Goal: Check status

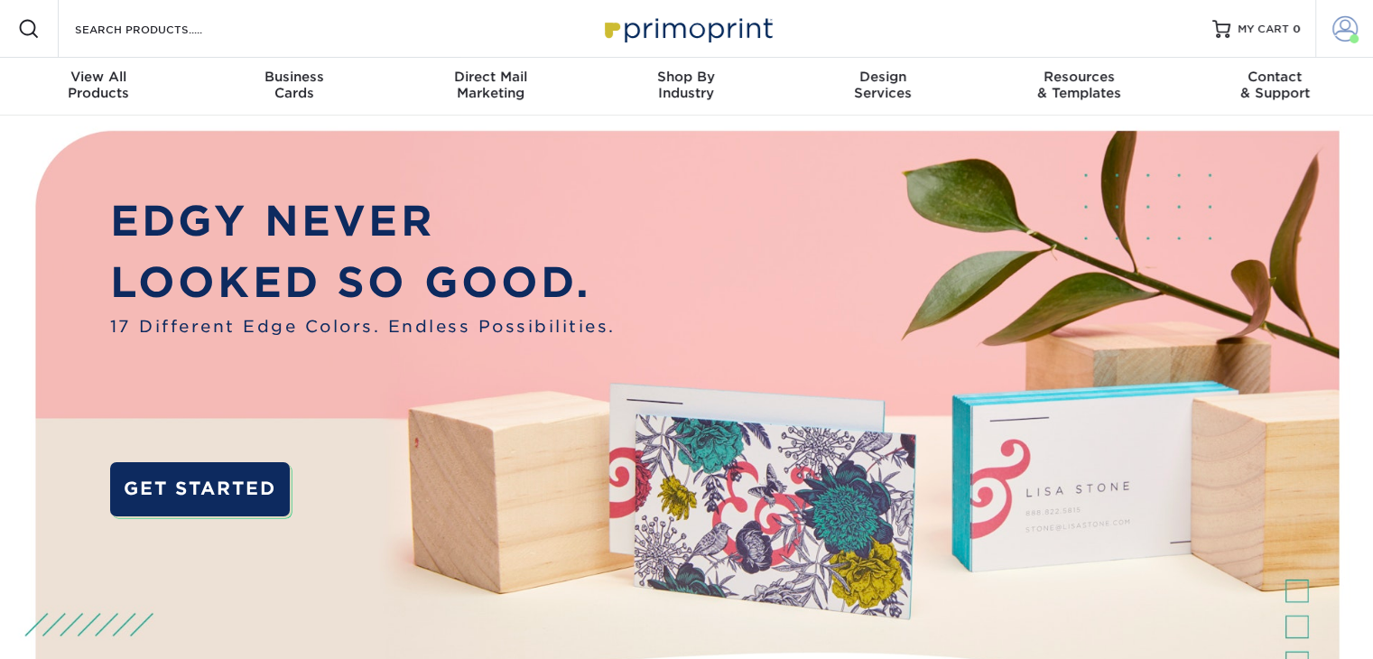
click at [1351, 45] on link "Account" at bounding box center [1344, 29] width 58 height 58
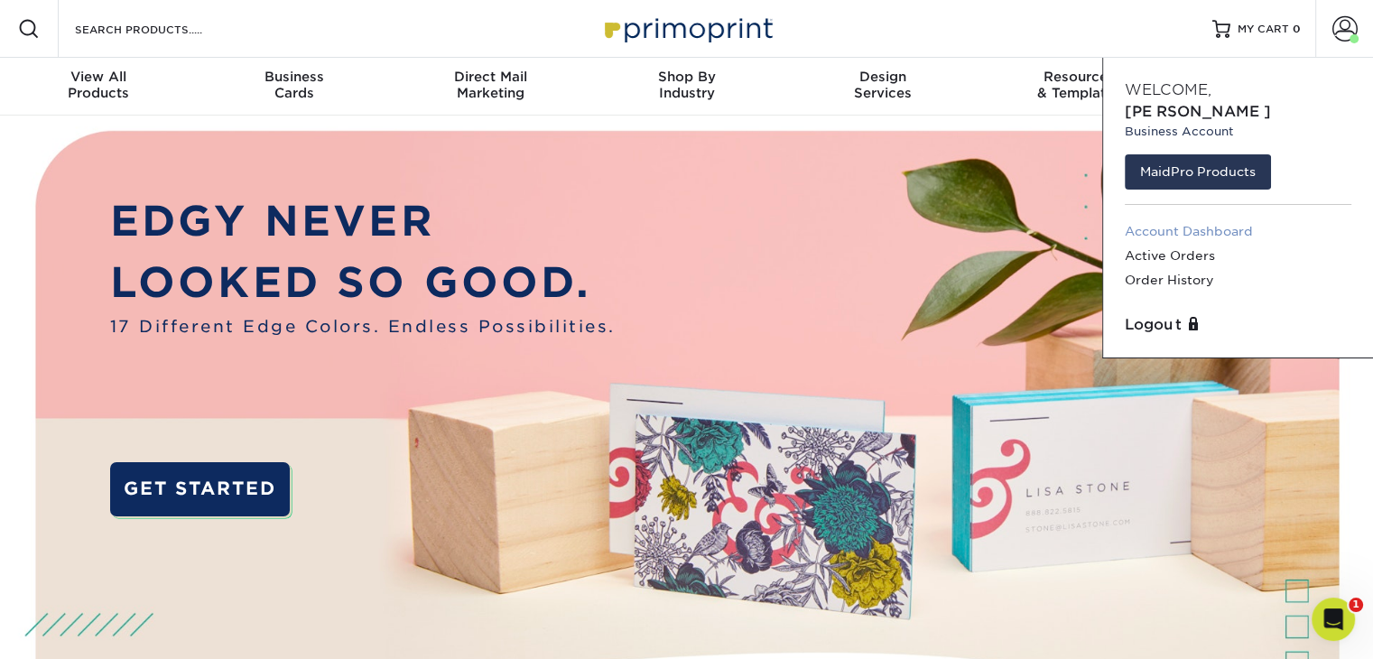
click at [1207, 219] on link "Account Dashboard" at bounding box center [1238, 231] width 227 height 24
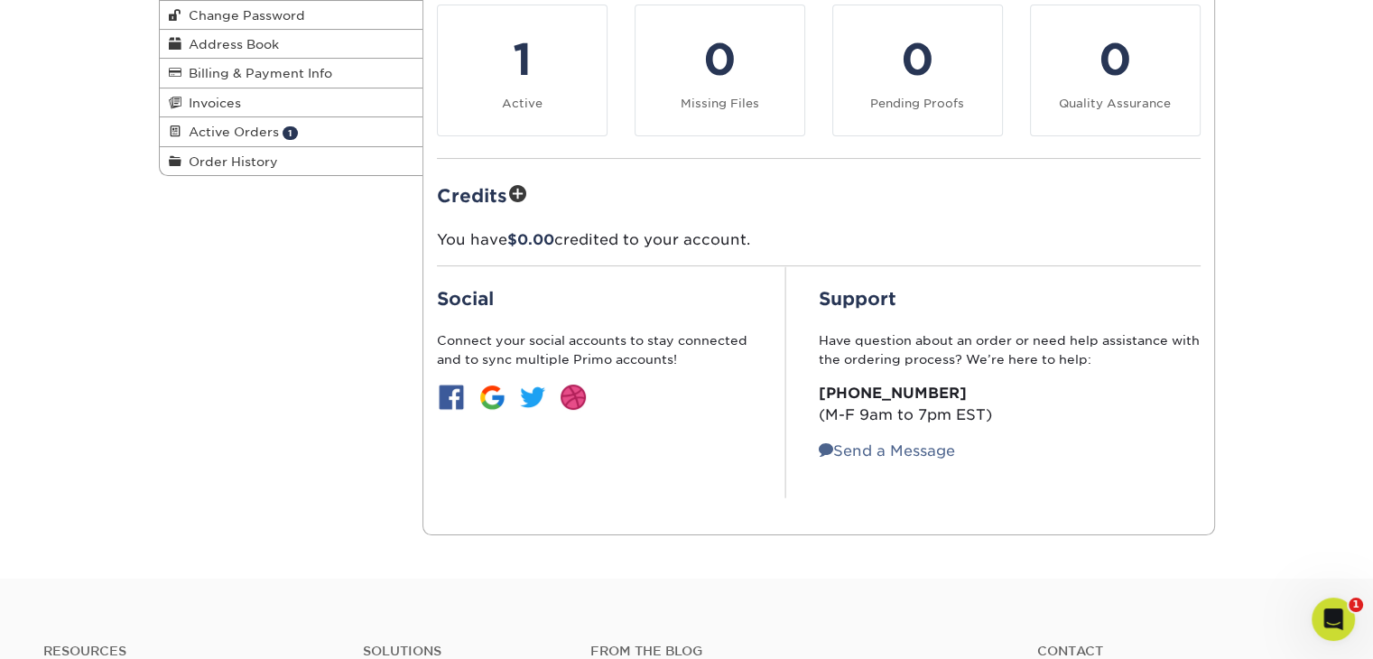
scroll to position [271, 0]
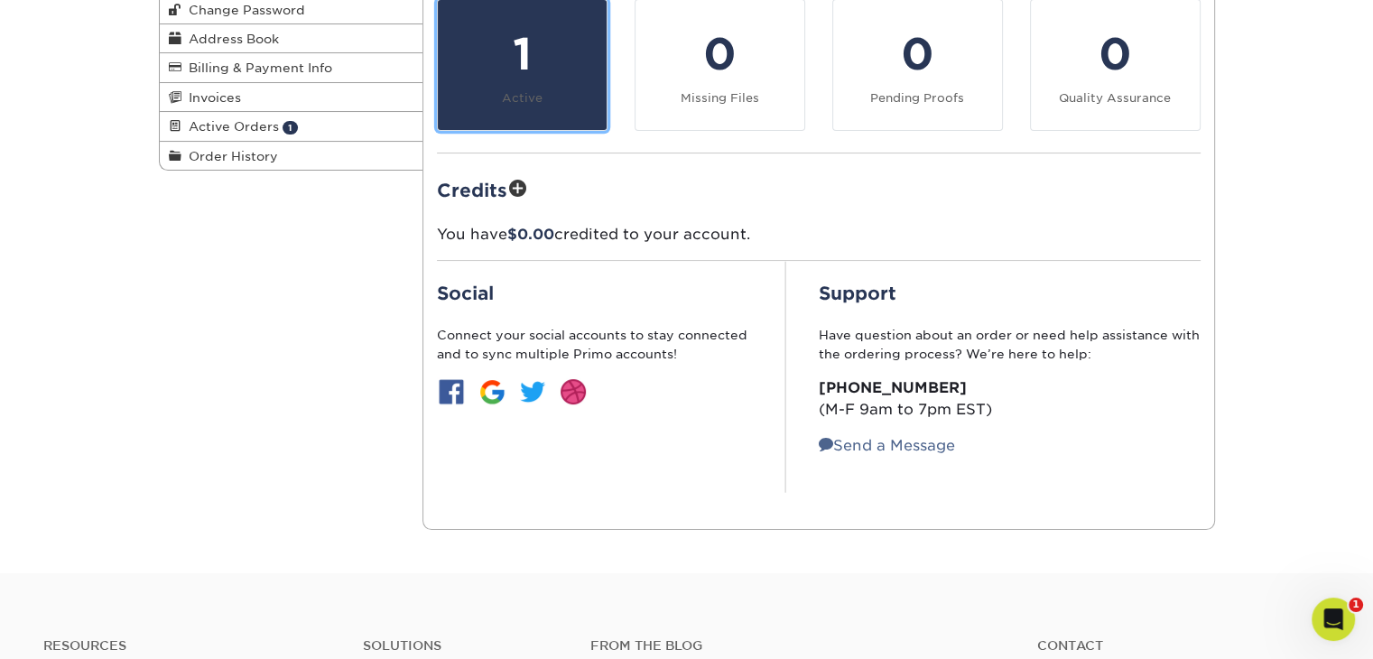
click at [525, 79] on div "1" at bounding box center [522, 54] width 147 height 65
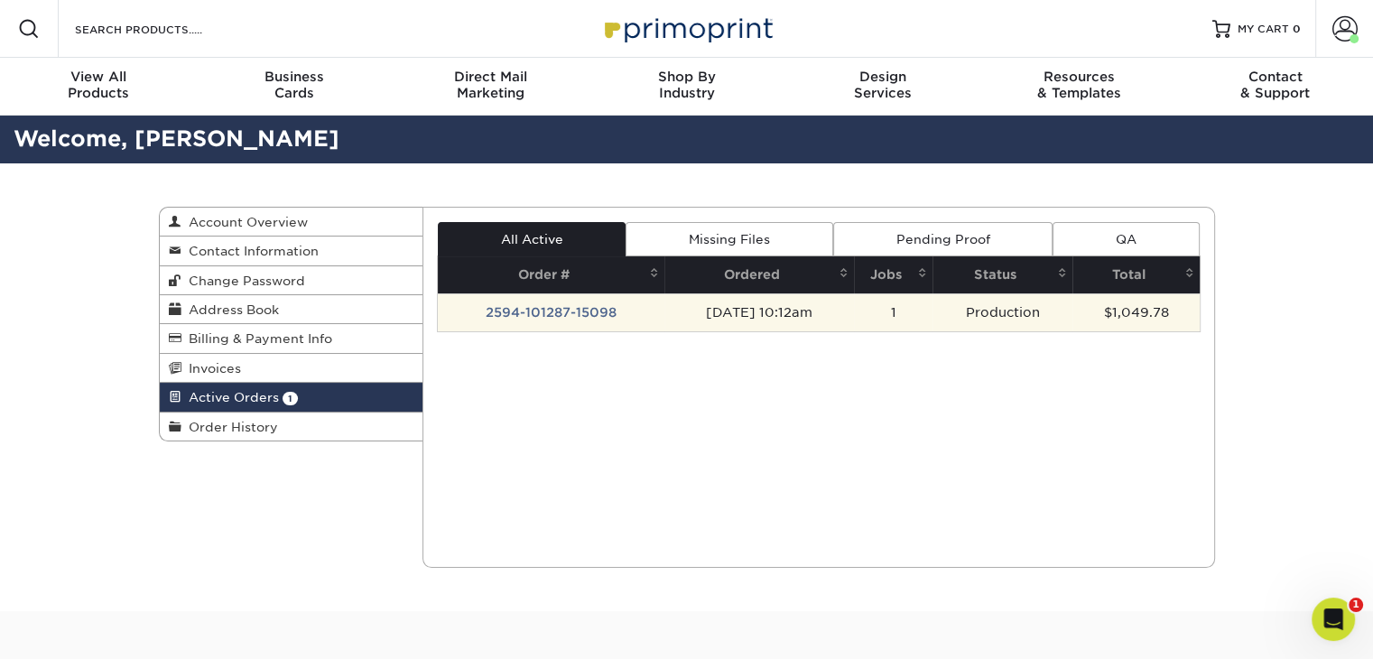
click at [587, 325] on td "2594-101287-15098" at bounding box center [551, 312] width 227 height 38
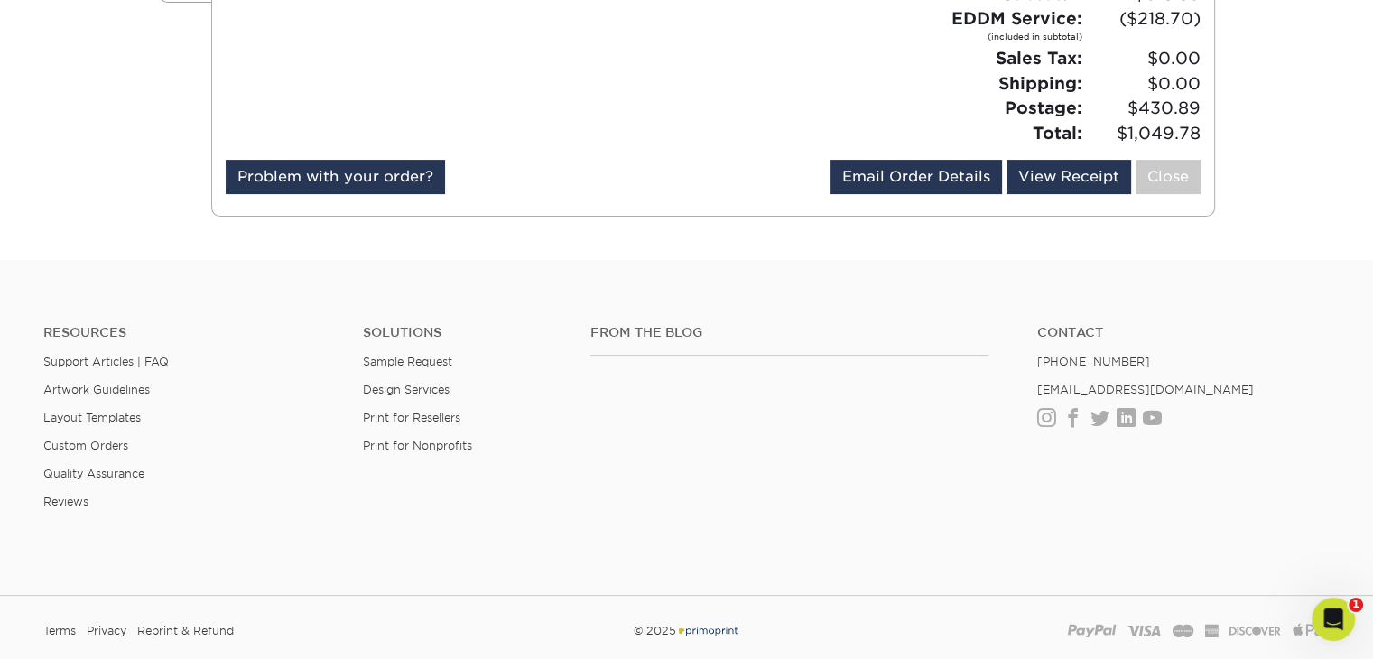
scroll to position [451, 0]
